Goal: Transaction & Acquisition: Purchase product/service

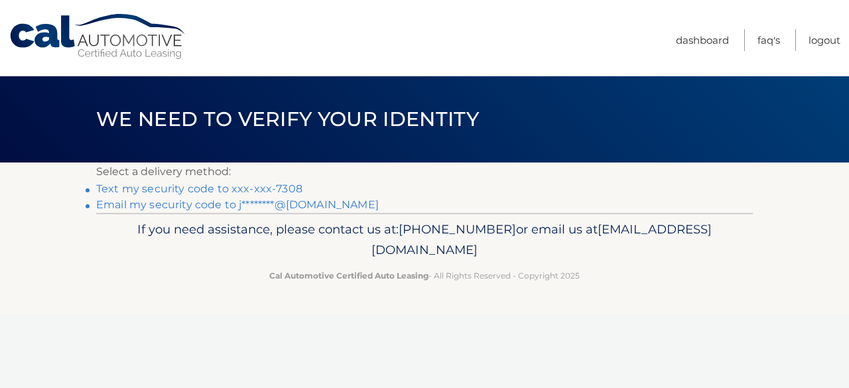
click at [287, 190] on link "Text my security code to xxx-xxx-7308" at bounding box center [199, 188] width 206 height 13
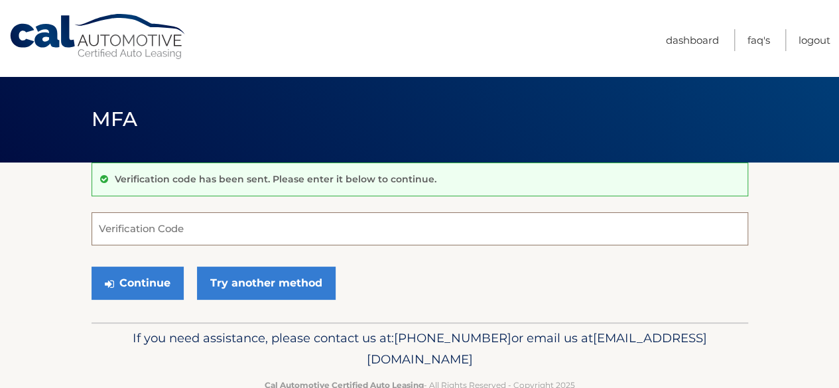
click at [169, 223] on input "Verification Code" at bounding box center [420, 228] width 657 height 33
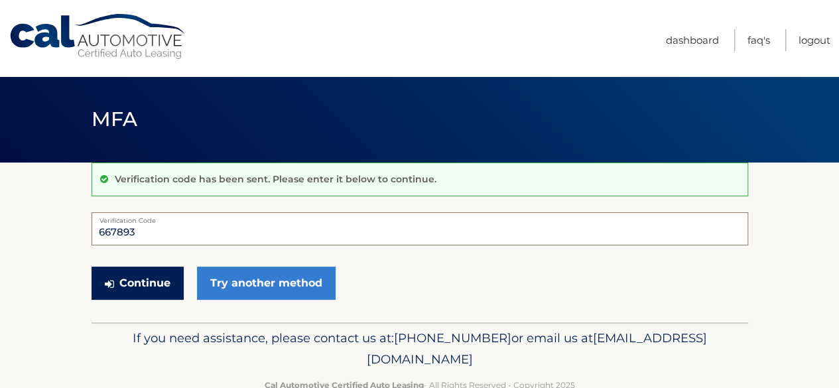
type input "667893"
click at [151, 279] on button "Continue" at bounding box center [138, 283] width 92 height 33
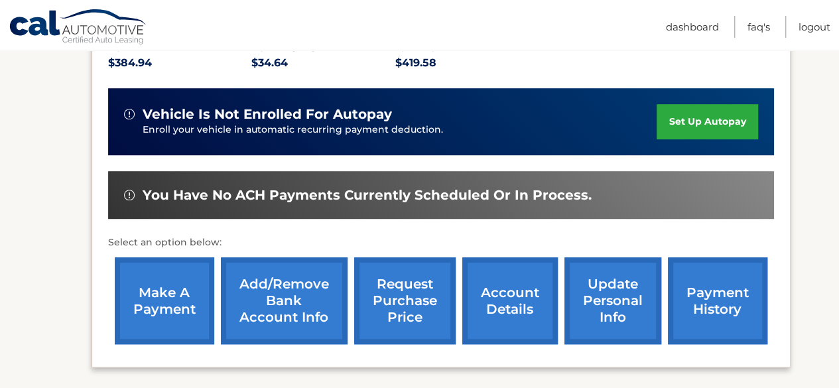
scroll to position [313, 0]
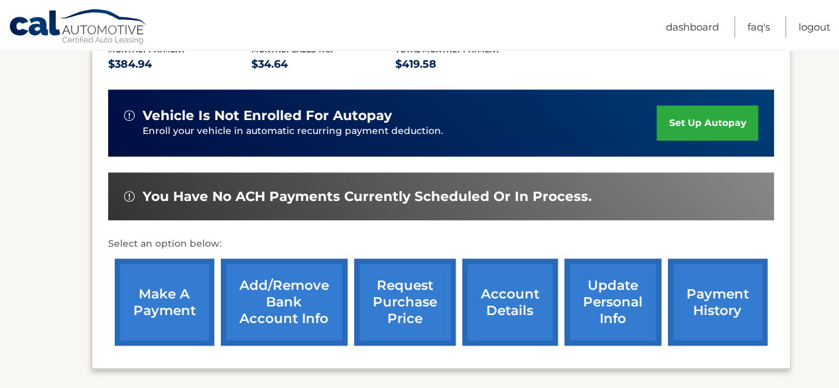
click at [163, 303] on link "make a payment" at bounding box center [165, 302] width 100 height 87
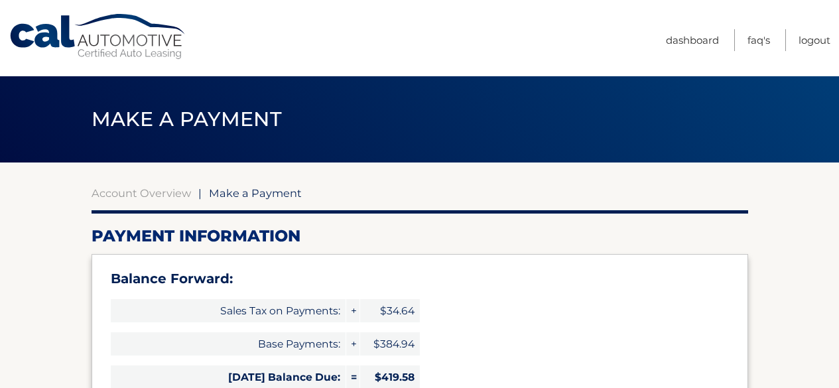
select select "YjgwMjNhMDMtMjgwNi00MmM3LWE4ZDUtNTYxZjVmMDc5NjJk"
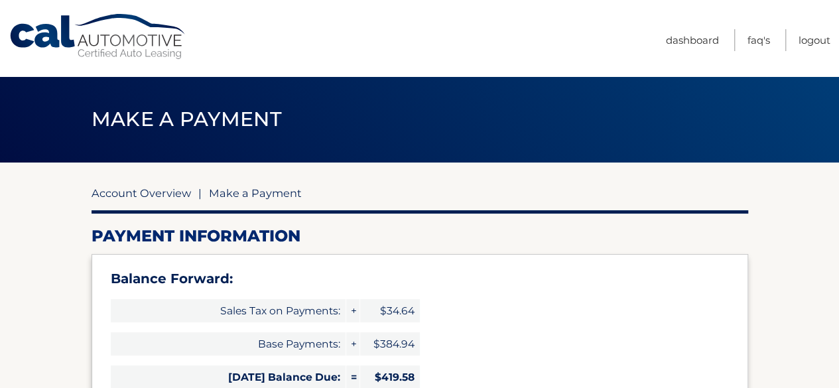
click at [166, 196] on link "Account Overview" at bounding box center [142, 192] width 100 height 13
click at [115, 189] on link "Account Overview" at bounding box center [142, 192] width 100 height 13
click at [120, 189] on link "Account Overview" at bounding box center [142, 192] width 100 height 13
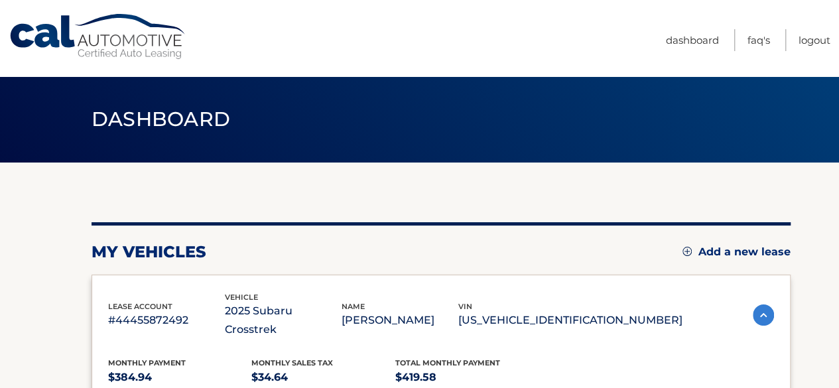
click at [446, 252] on div "my vehicles Add a new lease" at bounding box center [441, 252] width 699 height 20
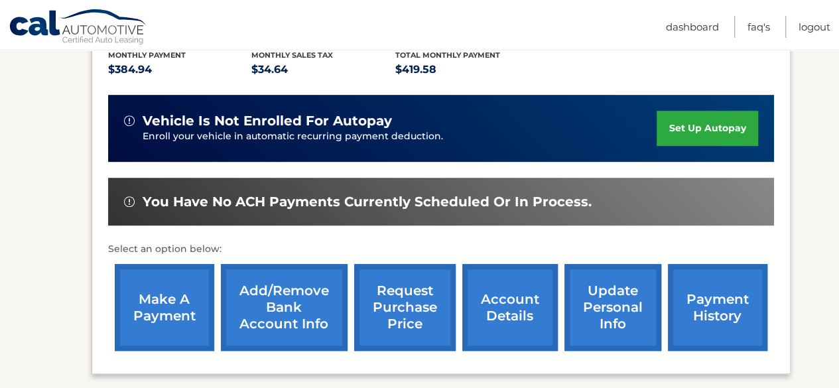
scroll to position [334, 0]
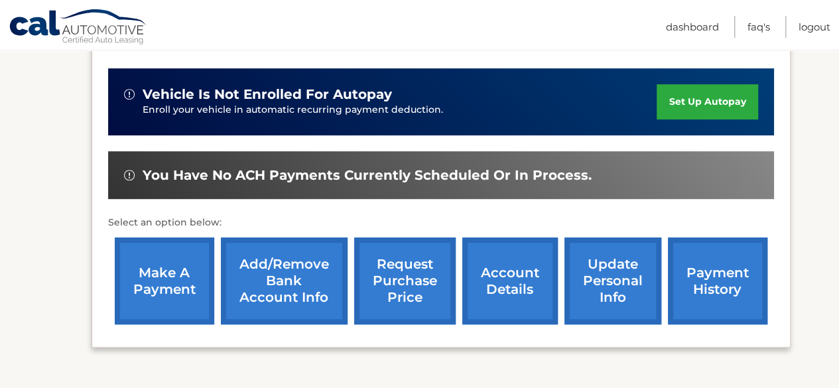
click at [512, 254] on link "account details" at bounding box center [511, 281] width 96 height 87
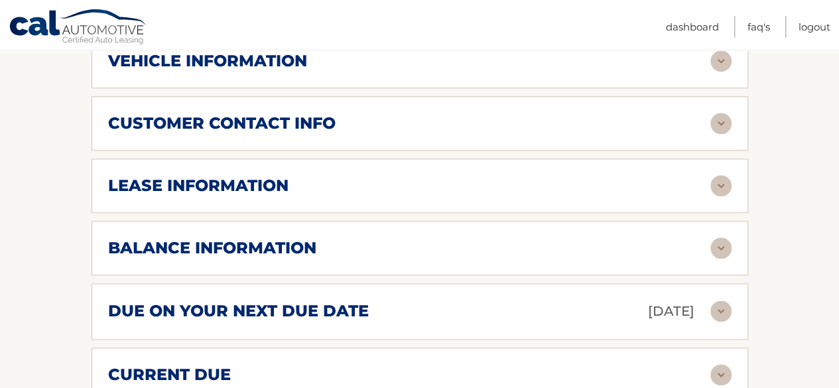
scroll to position [706, 0]
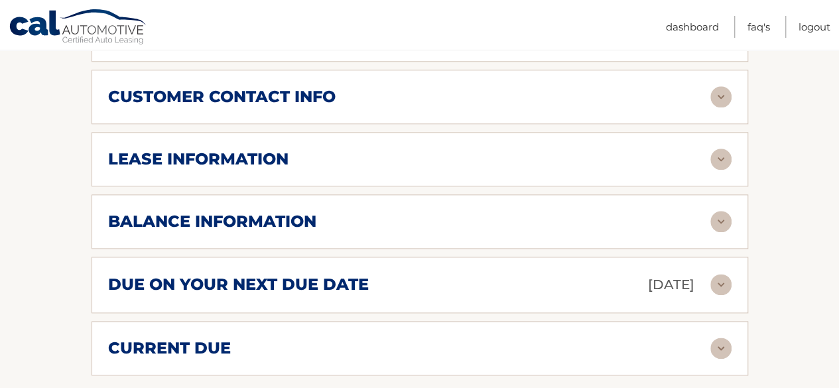
click at [512, 273] on div "due on your next due date Oct 27, 2025" at bounding box center [409, 284] width 603 height 23
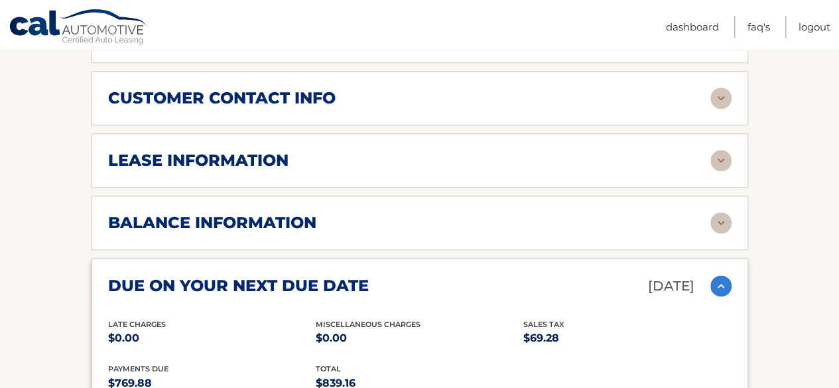
scroll to position [786, 0]
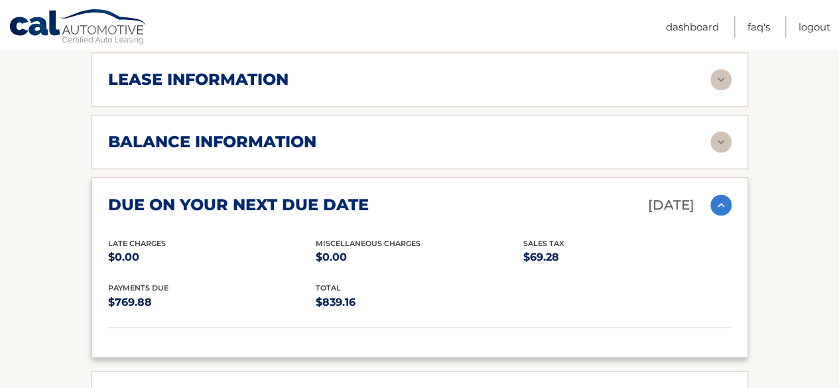
click at [360, 132] on div "balance information" at bounding box center [409, 142] width 603 height 20
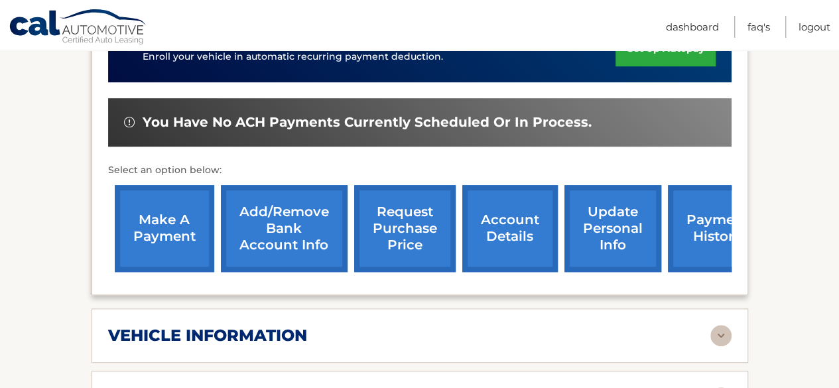
scroll to position [446, 0]
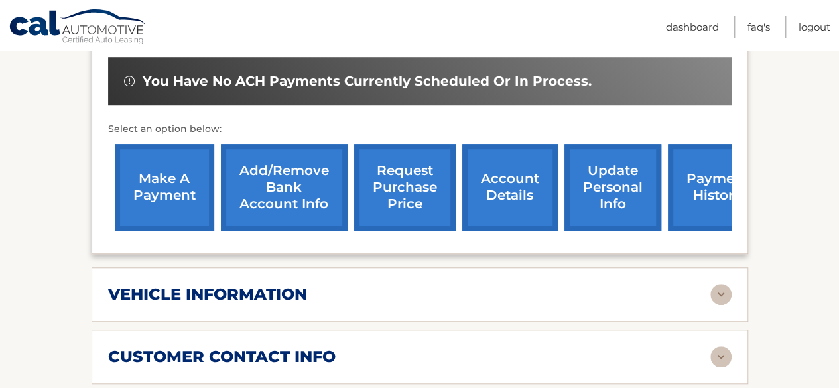
click at [703, 157] on link "payment history" at bounding box center [718, 187] width 100 height 87
click at [173, 144] on link "make a payment" at bounding box center [165, 187] width 100 height 87
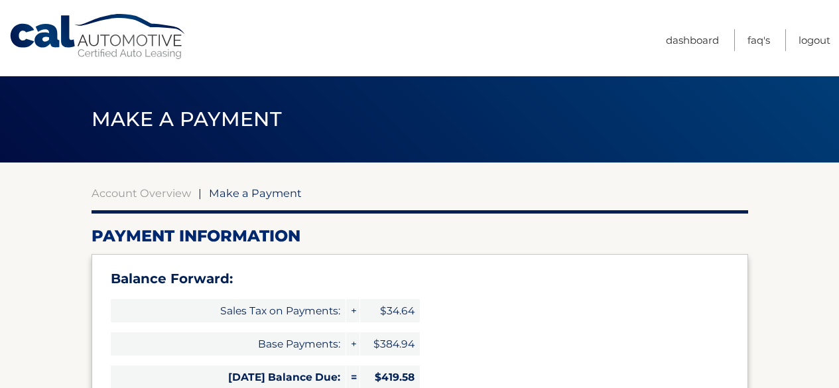
select select "YjgwMjNhMDMtMjgwNi00MmM3LWE4ZDUtNTYxZjVmMDc5NjJk"
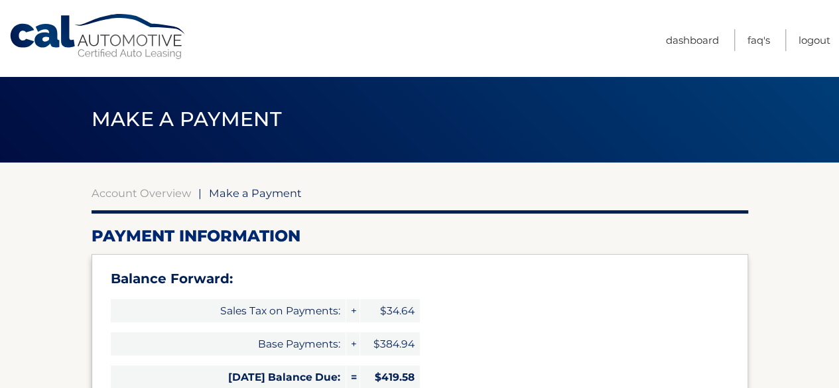
click at [655, 294] on div "Balance Forward: Sales Tax on Payments: + $34.64 Base Payments: + $384.94 [DATE…" at bounding box center [420, 388] width 657 height 269
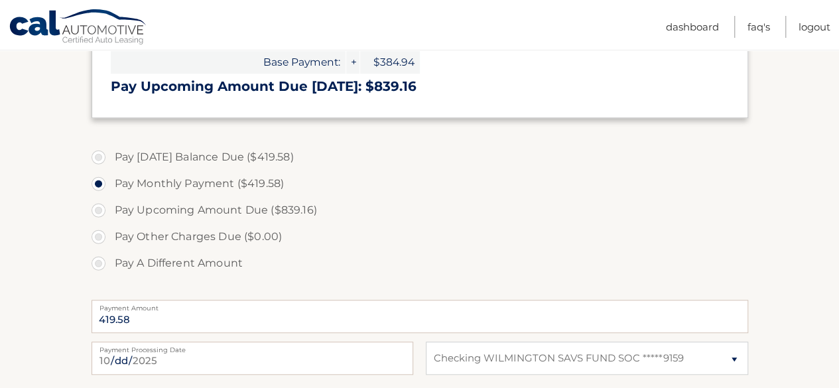
scroll to position [446, 0]
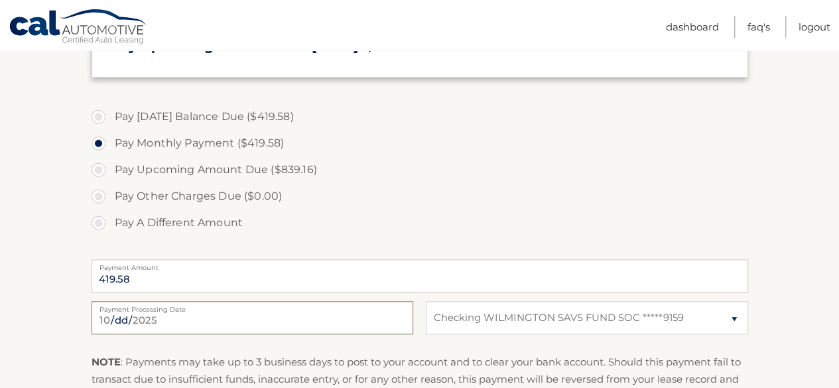
click at [155, 328] on input "[DATE]" at bounding box center [253, 317] width 322 height 33
type input "[DATE]"
click at [99, 116] on label "Pay [DATE] Balance Due ($419.58)" at bounding box center [420, 117] width 657 height 27
click at [99, 116] on input "Pay [DATE] Balance Due ($419.58)" at bounding box center [103, 114] width 13 height 21
radio input "true"
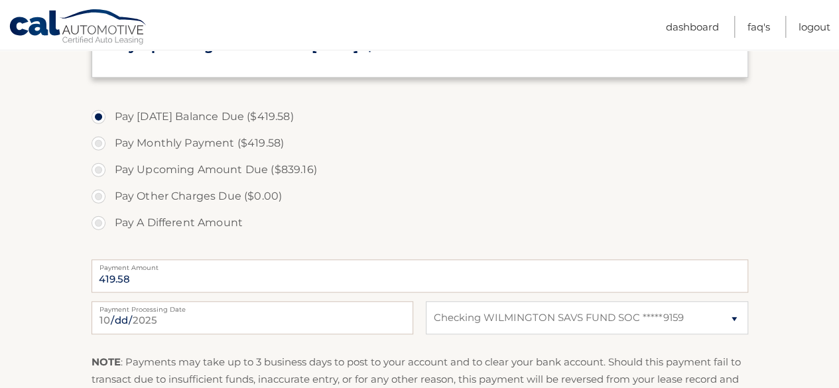
click at [48, 169] on section "Account Overview | Make a Payment Payment Information Balance Forward: Sales Ta…" at bounding box center [419, 104] width 839 height 774
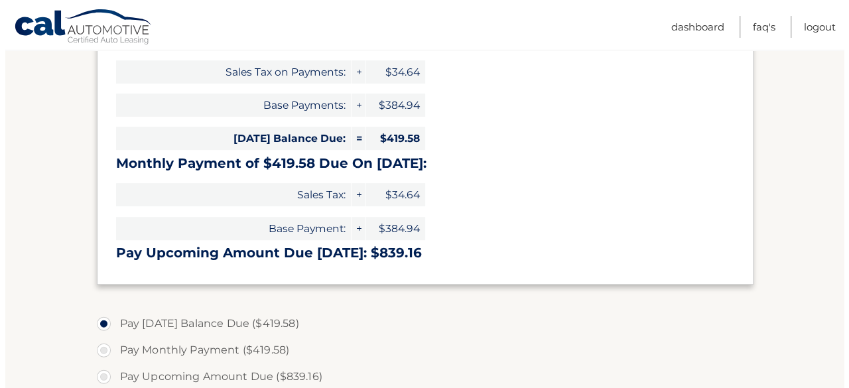
scroll to position [579, 0]
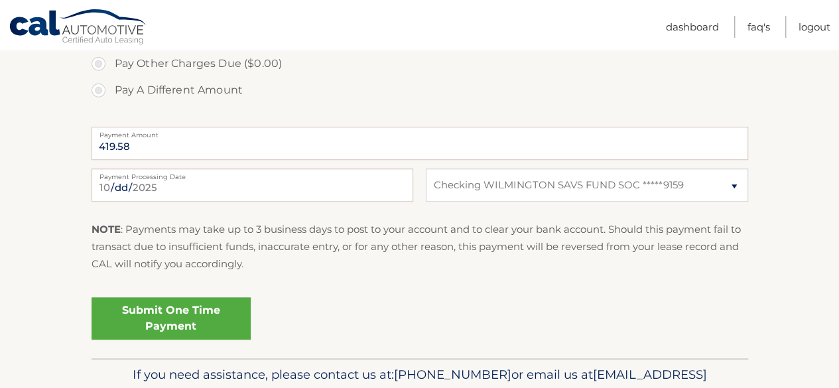
click at [182, 313] on link "Submit One Time Payment" at bounding box center [171, 318] width 159 height 42
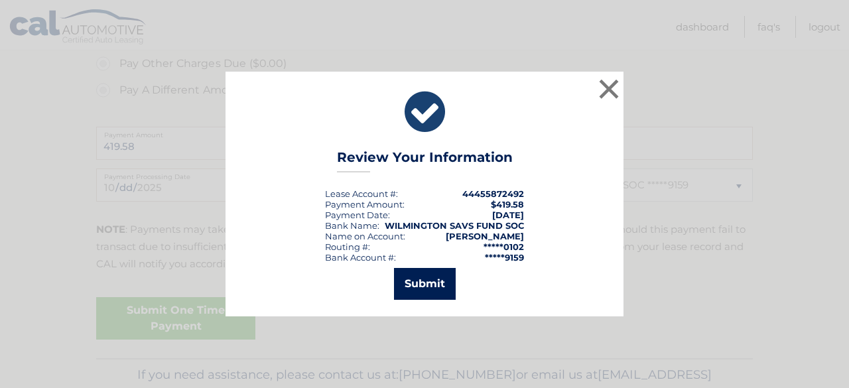
click at [428, 279] on button "Submit" at bounding box center [425, 284] width 62 height 32
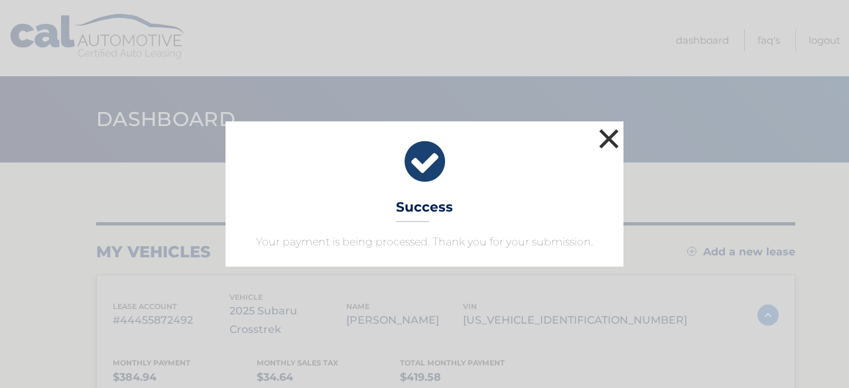
click at [609, 132] on button "×" at bounding box center [609, 138] width 27 height 27
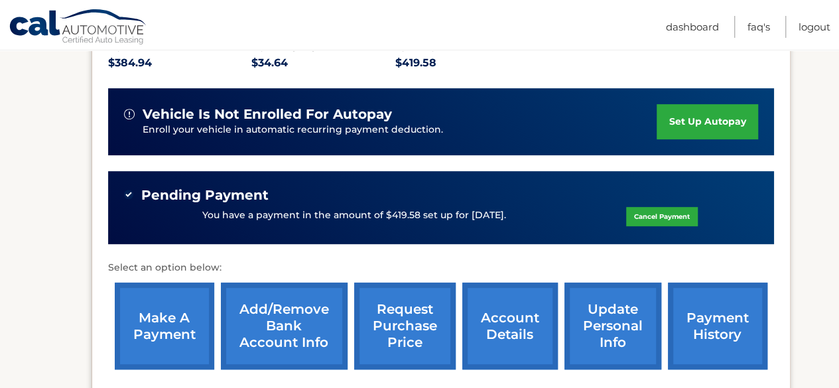
scroll to position [313, 0]
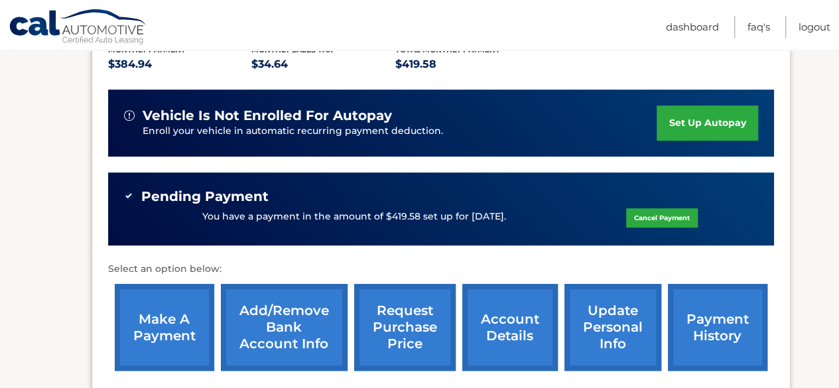
click at [693, 106] on link "set up autopay" at bounding box center [707, 123] width 101 height 35
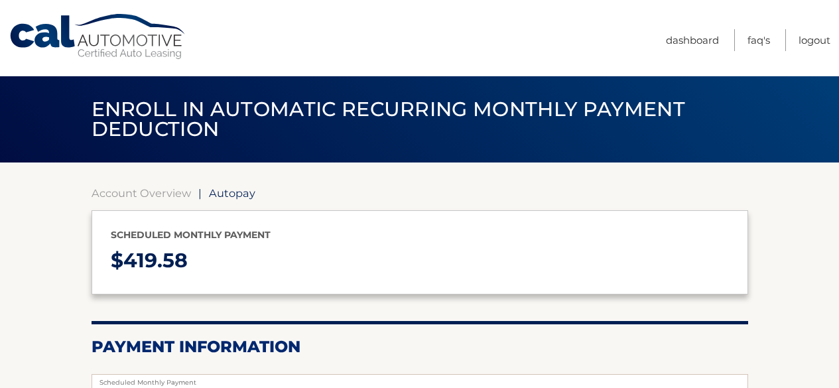
select select "YjgwMjNhMDMtMjgwNi00MmM3LWE4ZDUtNTYxZjVmMDc5NjJk"
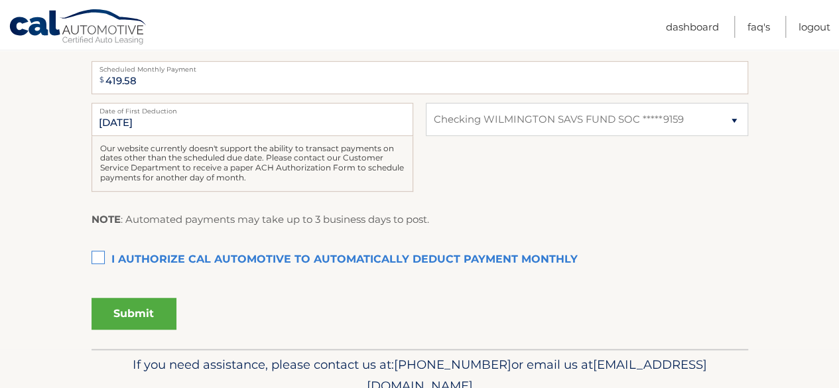
scroll to position [287, 0]
